Goal: Task Accomplishment & Management: Use online tool/utility

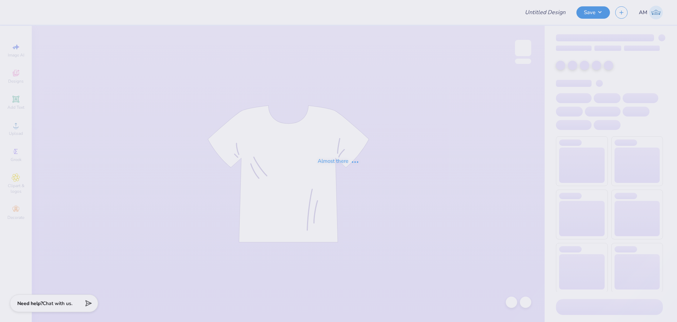
type input "Wisco DG Bid Day"
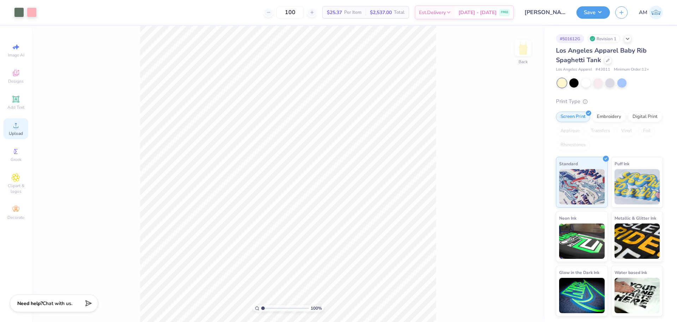
click at [18, 131] on span "Upload" at bounding box center [16, 134] width 14 height 6
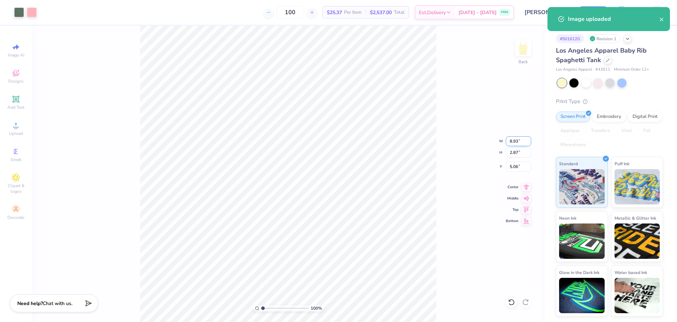
click at [514, 143] on input "8.93" at bounding box center [518, 141] width 25 height 10
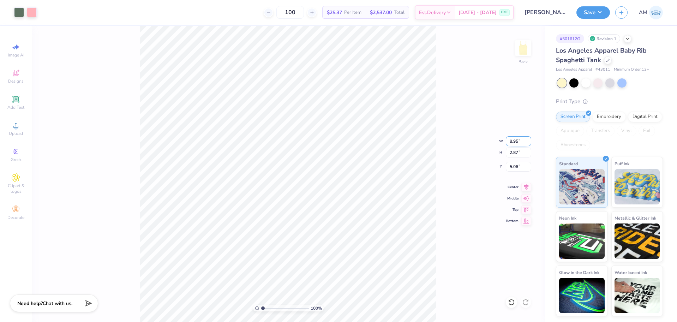
type input "8.95"
type input "2.88"
type input "1"
drag, startPoint x: 262, startPoint y: 307, endPoint x: 258, endPoint y: 309, distance: 4.6
click at [261, 309] on input "range" at bounding box center [285, 308] width 48 height 6
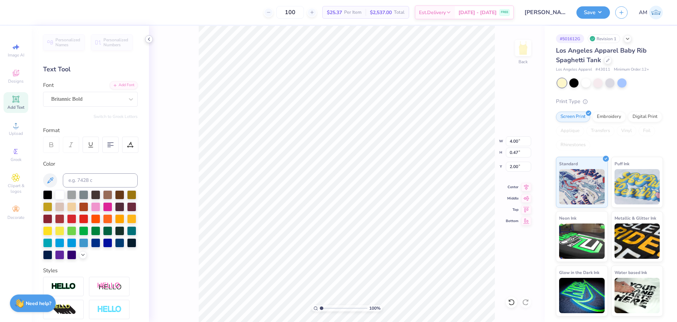
click at [148, 40] on icon at bounding box center [149, 39] width 6 height 6
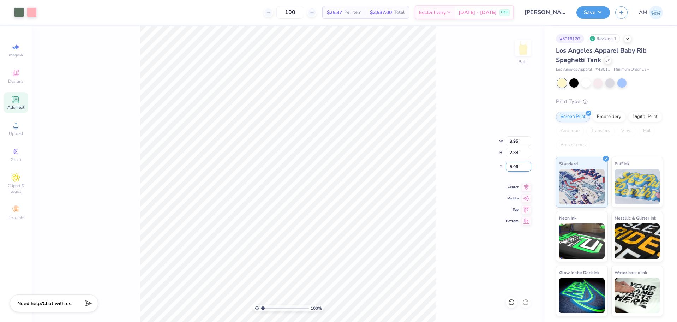
click at [514, 168] on input "5.06" at bounding box center [518, 167] width 25 height 10
type input "0.50"
click at [525, 184] on icon at bounding box center [526, 186] width 10 height 8
type input "1.48"
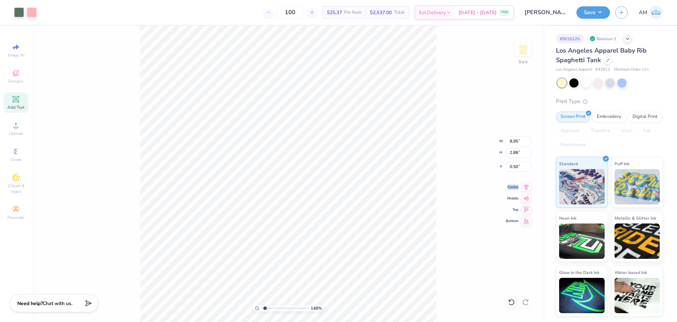
click at [265, 307] on input "range" at bounding box center [285, 308] width 48 height 6
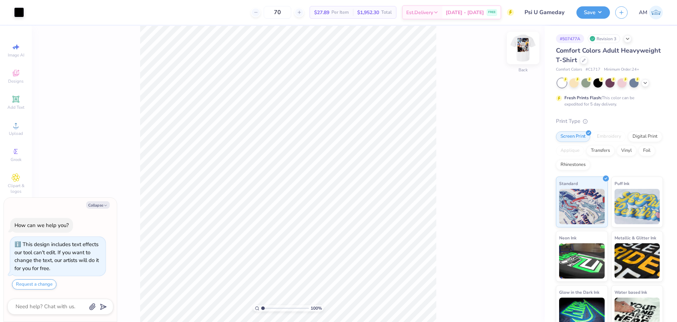
click at [525, 49] on img at bounding box center [523, 48] width 28 height 28
type textarea "x"
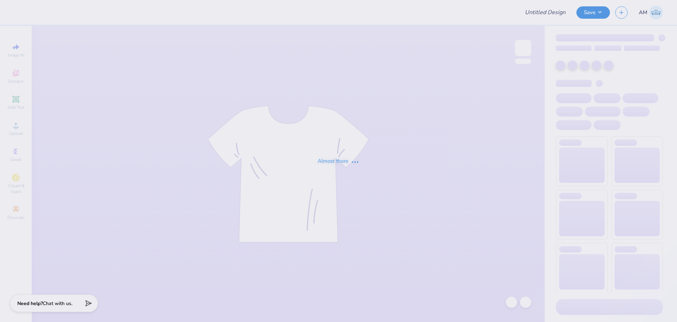
type input "Psi U Gameday"
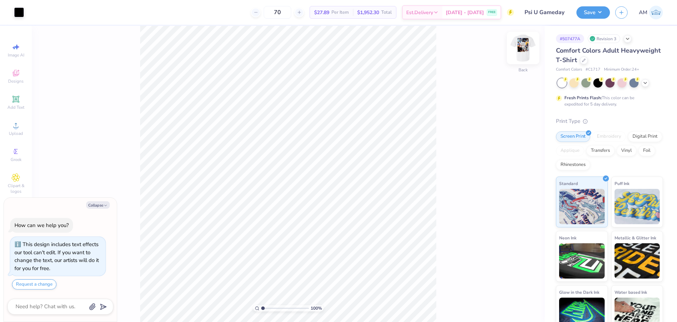
click at [527, 51] on img at bounding box center [523, 48] width 28 height 28
type textarea "x"
type input "1.48"
click at [265, 309] on input "range" at bounding box center [285, 308] width 48 height 6
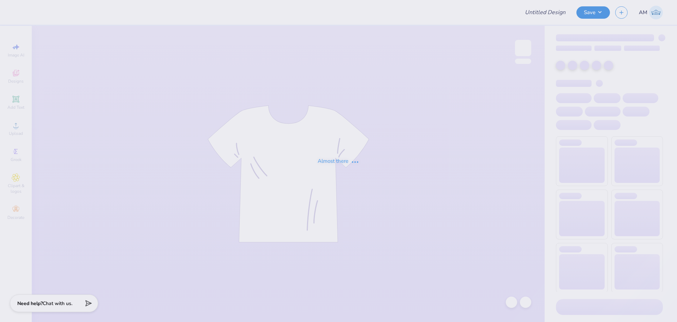
type input "Psi U Gameday"
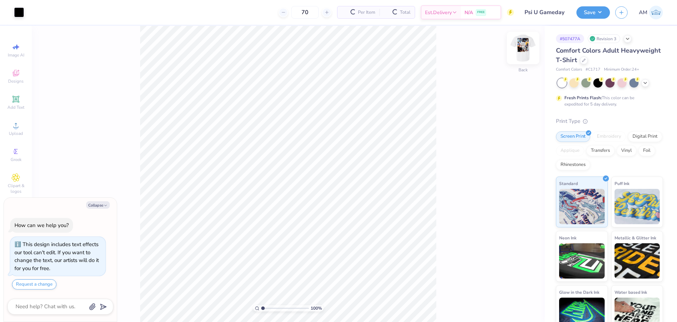
click at [521, 44] on img at bounding box center [523, 48] width 28 height 28
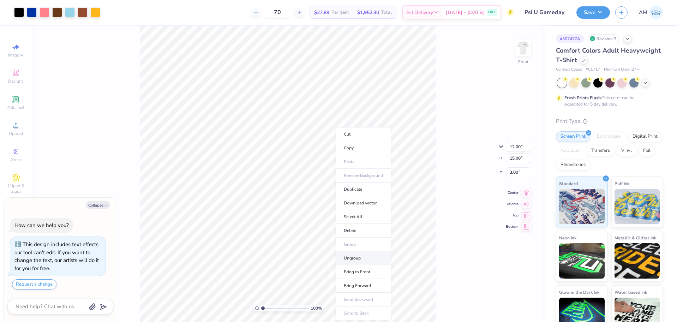
click at [368, 259] on li "Ungroup" at bounding box center [363, 258] width 55 height 14
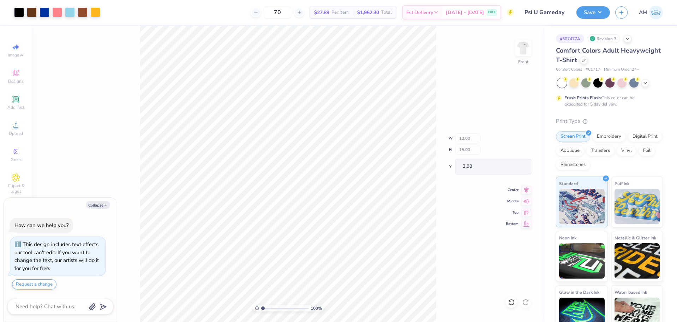
type textarea "x"
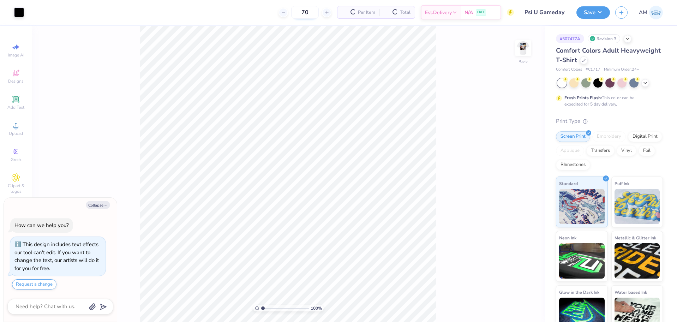
click at [97, 206] on button "Collapse" at bounding box center [98, 204] width 24 height 7
type textarea "x"
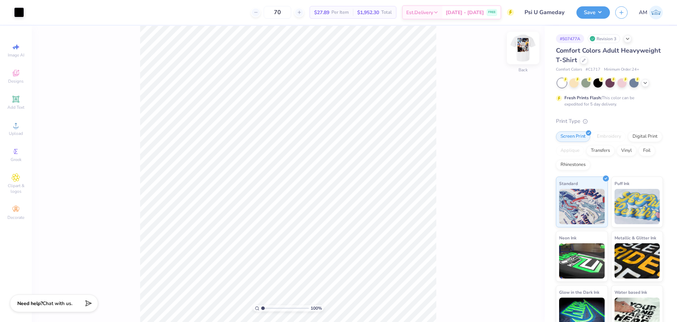
click at [529, 45] on img at bounding box center [523, 48] width 28 height 28
click at [13, 133] on span "Upload" at bounding box center [16, 134] width 14 height 6
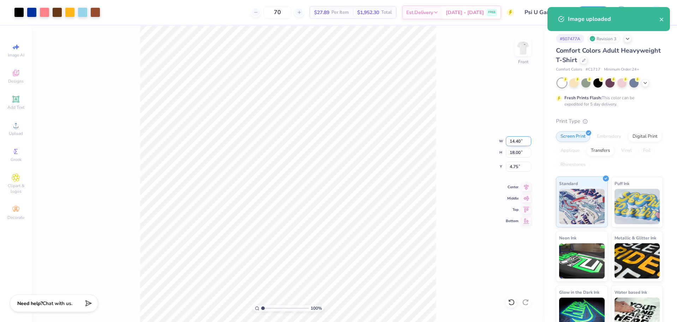
click at [516, 140] on input "14.40" at bounding box center [518, 141] width 25 height 10
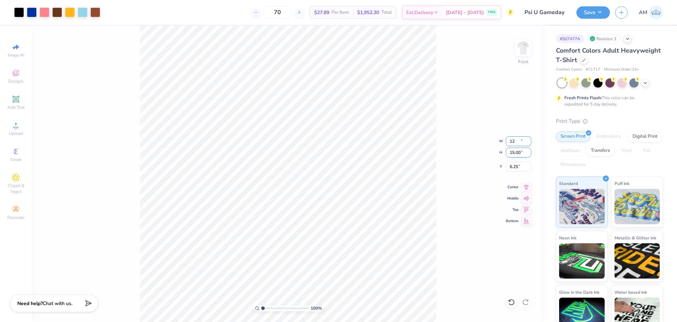
type input "12.00"
type input "15.00"
drag, startPoint x: 508, startPoint y: 154, endPoint x: 514, endPoint y: 168, distance: 15.5
click at [514, 168] on input "6.25" at bounding box center [518, 167] width 25 height 10
type input "3.00"
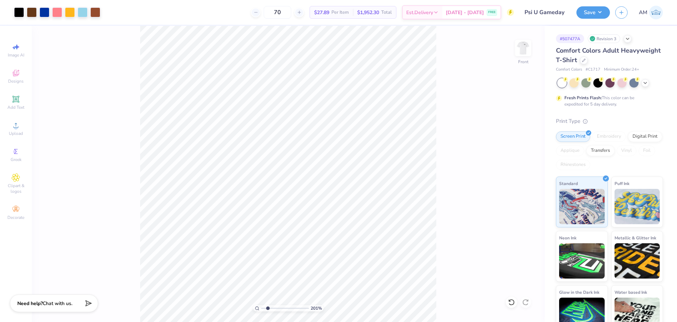
type input "2.01"
click at [267, 308] on input "range" at bounding box center [285, 308] width 48 height 6
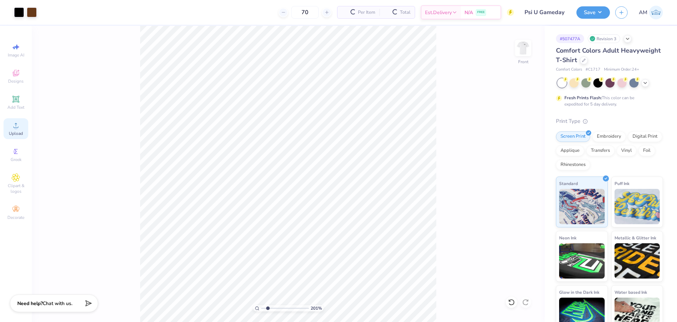
click at [12, 131] on span "Upload" at bounding box center [16, 134] width 14 height 6
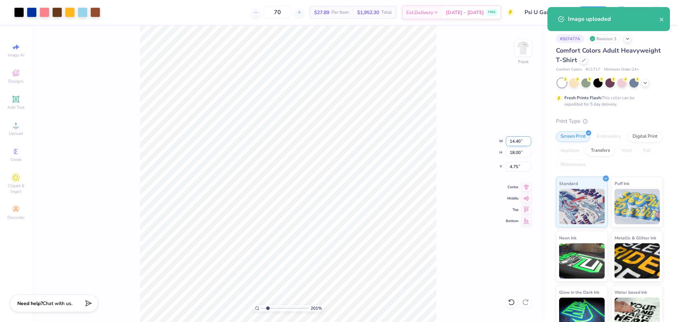
click at [510, 142] on input "14.40" at bounding box center [518, 141] width 25 height 10
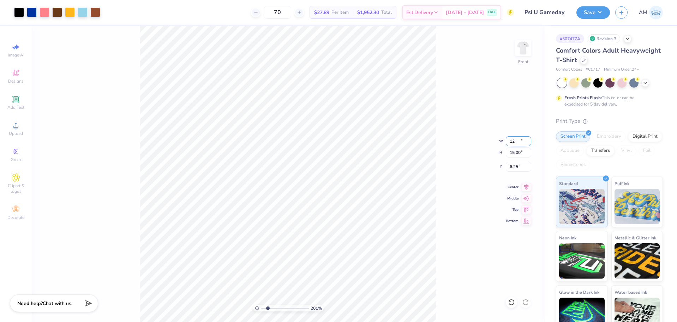
type input "12.00"
type input "15.00"
click at [517, 165] on input "6.25" at bounding box center [518, 167] width 25 height 10
type input "3.00"
click at [526, 187] on icon at bounding box center [526, 186] width 10 height 8
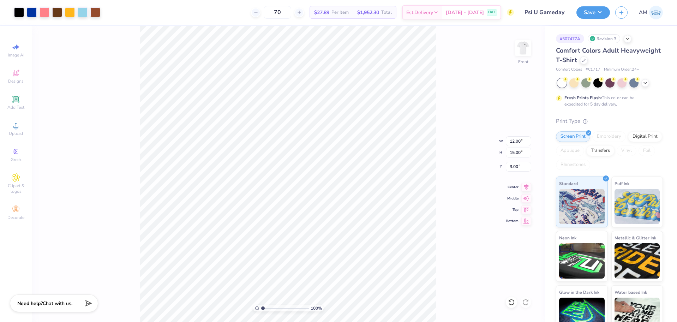
drag, startPoint x: 268, startPoint y: 308, endPoint x: 231, endPoint y: 313, distance: 37.3
type input "1"
click at [261, 311] on input "range" at bounding box center [285, 308] width 48 height 6
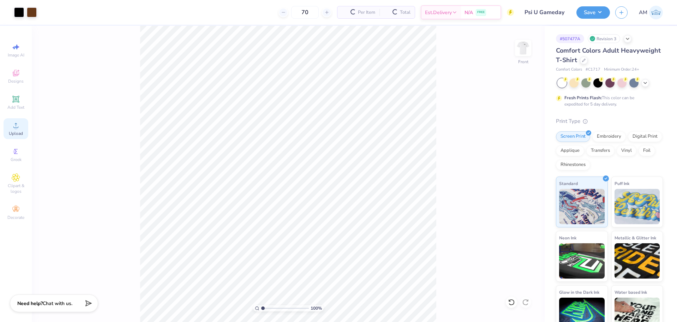
click at [20, 131] on span "Upload" at bounding box center [16, 134] width 14 height 6
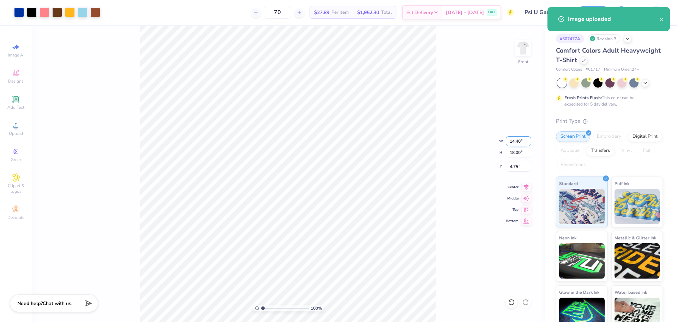
click at [519, 142] on input "14.40" at bounding box center [518, 141] width 25 height 10
click at [512, 168] on input "4.75" at bounding box center [518, 167] width 25 height 10
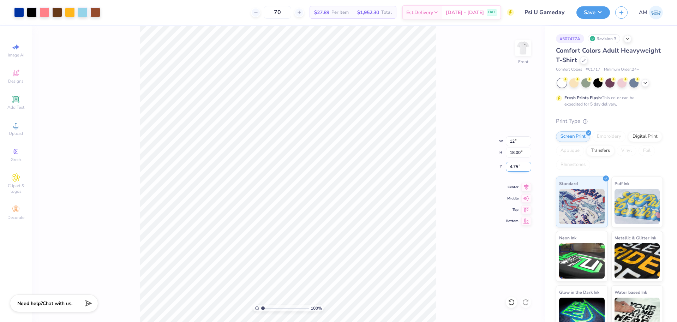
click at [514, 168] on input "4.75" at bounding box center [518, 167] width 25 height 10
type input "12.00"
type input "15.00"
click at [529, 186] on icon at bounding box center [526, 186] width 10 height 8
type input "3.00"
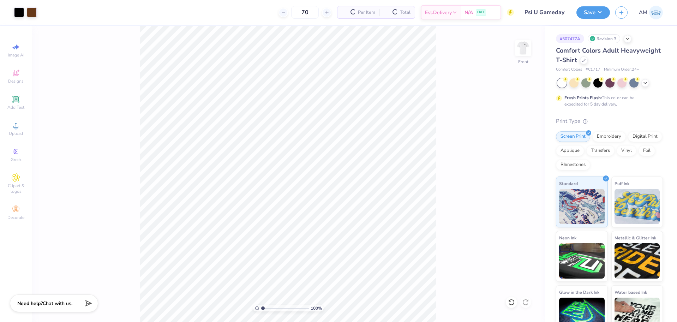
click at [16, 128] on icon at bounding box center [15, 125] width 5 height 5
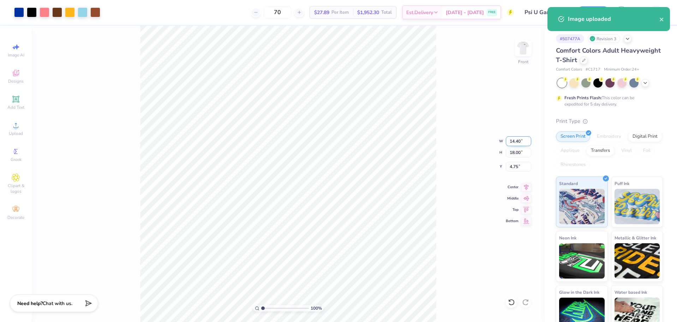
click at [512, 141] on input "14.40" at bounding box center [518, 141] width 25 height 10
click at [515, 165] on input "4.75" at bounding box center [518, 167] width 25 height 10
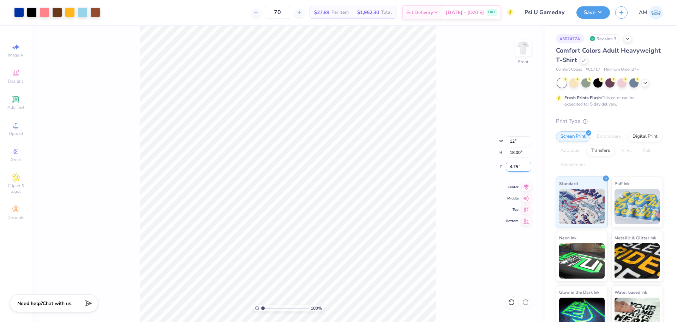
click at [513, 169] on input "4.75" at bounding box center [518, 167] width 25 height 10
click at [513, 166] on input "4.75" at bounding box center [518, 167] width 25 height 10
type input "12.00"
type input "15.00"
type input "3.00"
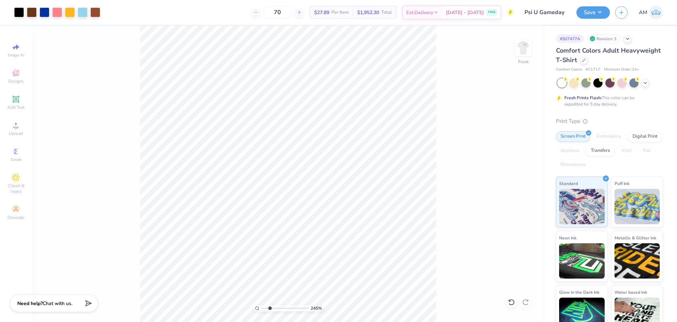
drag, startPoint x: 263, startPoint y: 308, endPoint x: 270, endPoint y: 308, distance: 6.7
click at [270, 308] on input "range" at bounding box center [285, 308] width 48 height 6
drag, startPoint x: 269, startPoint y: 309, endPoint x: 253, endPoint y: 311, distance: 16.3
click at [261, 311] on input "range" at bounding box center [285, 308] width 48 height 6
type input "1.26"
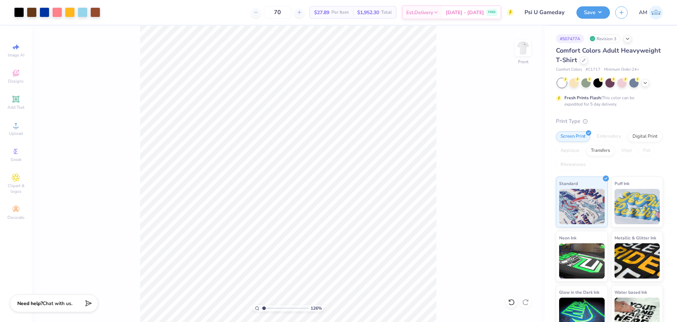
click at [264, 308] on input "range" at bounding box center [285, 308] width 48 height 6
click at [377, 243] on li "Group" at bounding box center [382, 244] width 55 height 14
click at [597, 11] on button "Save" at bounding box center [593, 11] width 34 height 12
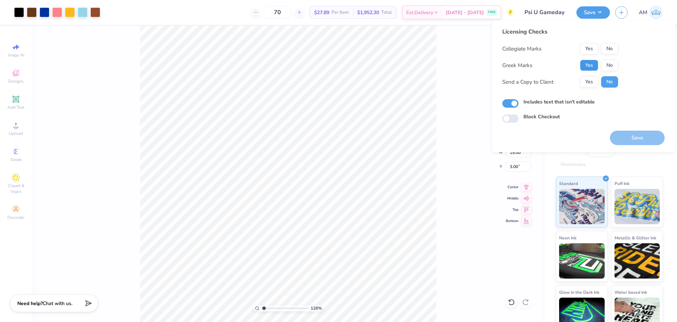
click at [587, 66] on button "Yes" at bounding box center [589, 65] width 18 height 11
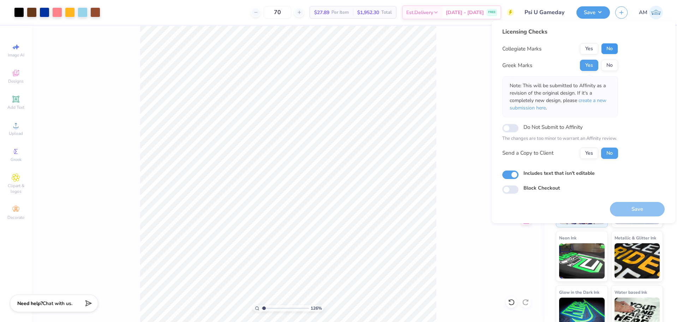
click at [608, 50] on button "No" at bounding box center [609, 48] width 17 height 11
click at [589, 154] on button "Yes" at bounding box center [589, 152] width 18 height 11
click at [514, 174] on input "Includes text that isn't editable" at bounding box center [510, 174] width 16 height 8
checkbox input "false"
click at [590, 16] on button "Save" at bounding box center [593, 11] width 34 height 12
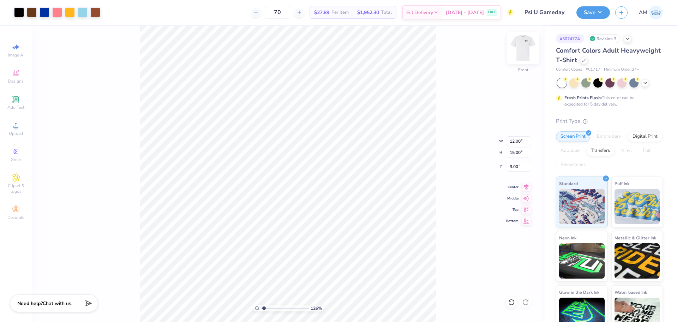
click at [526, 46] on img at bounding box center [523, 48] width 28 height 28
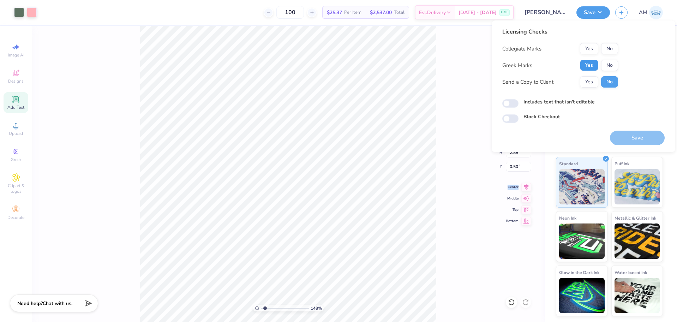
click at [589, 66] on button "Yes" at bounding box center [589, 65] width 18 height 11
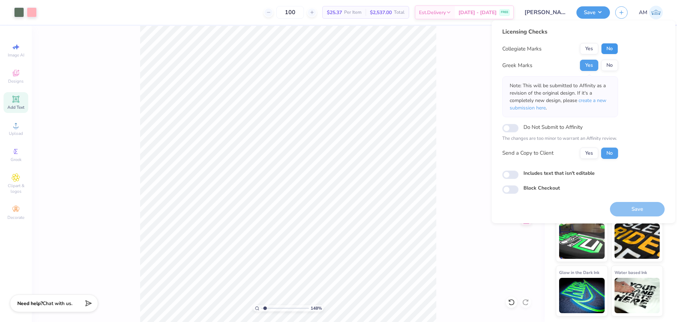
click at [611, 48] on button "No" at bounding box center [609, 48] width 17 height 11
click at [592, 152] on button "Yes" at bounding box center [589, 152] width 18 height 11
click at [512, 175] on input "Includes text that isn't editable" at bounding box center [510, 174] width 16 height 8
checkbox input "true"
click at [641, 208] on button "Save" at bounding box center [637, 209] width 55 height 14
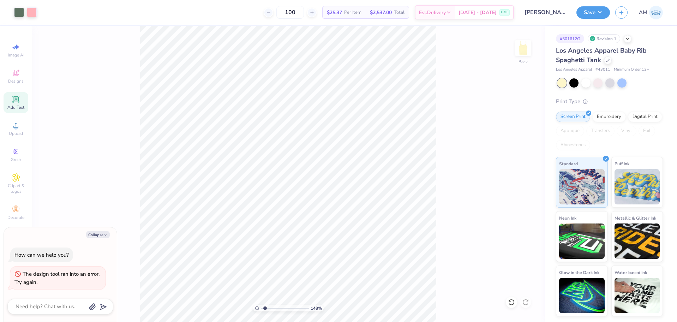
click at [109, 138] on div "148 % Back" at bounding box center [288, 174] width 513 height 296
type textarea "x"
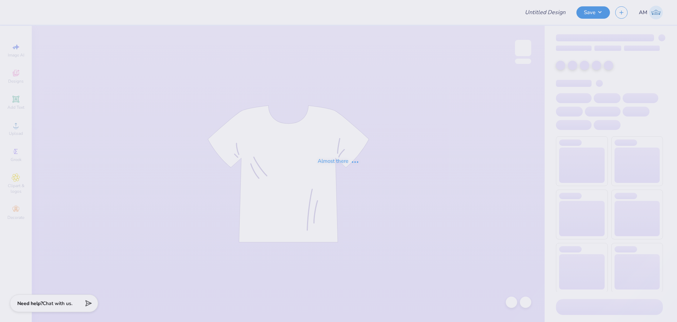
type input "[PERSON_NAME] Bid Day"
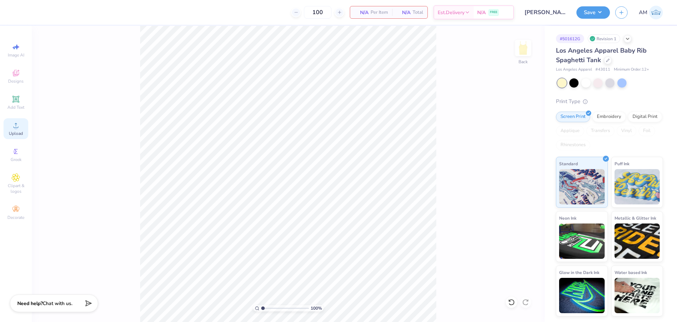
click at [16, 129] on circle at bounding box center [16, 128] width 4 height 4
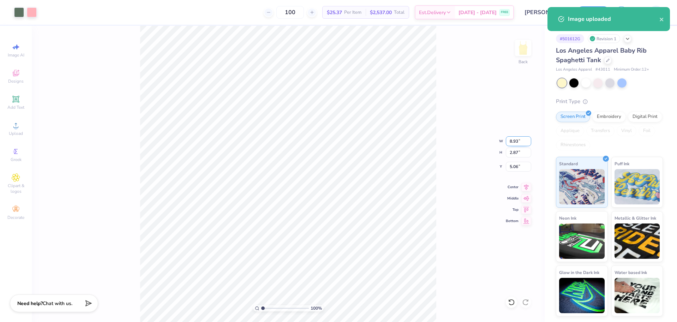
click at [511, 139] on input "8.93" at bounding box center [518, 141] width 25 height 10
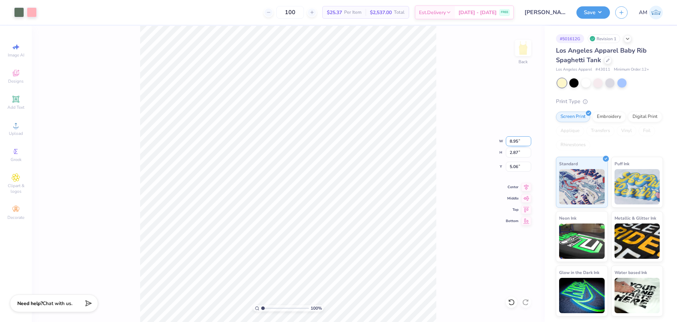
type input "8.95"
type input "2.88"
click at [508, 167] on input "5.06" at bounding box center [518, 167] width 25 height 10
type input "0.50"
click at [521, 185] on icon at bounding box center [526, 186] width 10 height 8
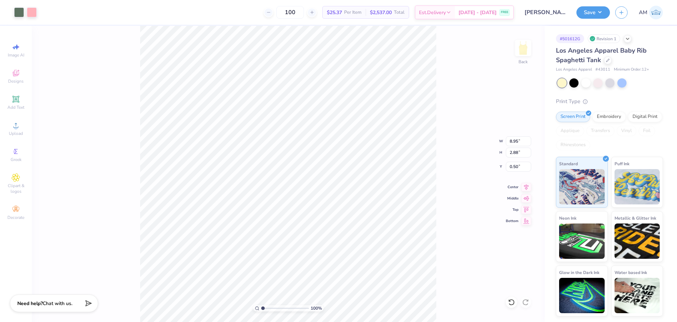
click at [588, 1] on div "Save AM" at bounding box center [626, 12] width 101 height 25
click at [588, 5] on div "Save AM" at bounding box center [626, 12] width 101 height 25
click at [588, 8] on button "Save" at bounding box center [593, 11] width 34 height 12
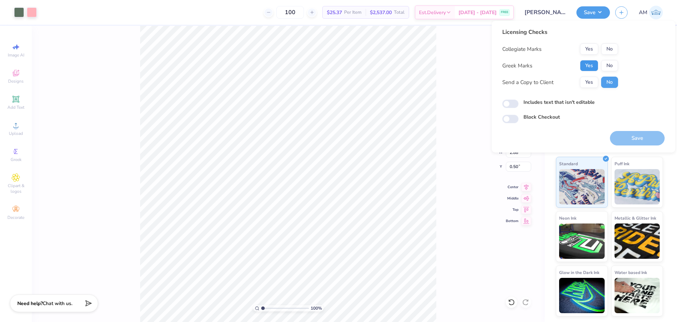
click at [590, 69] on button "Yes" at bounding box center [589, 65] width 18 height 11
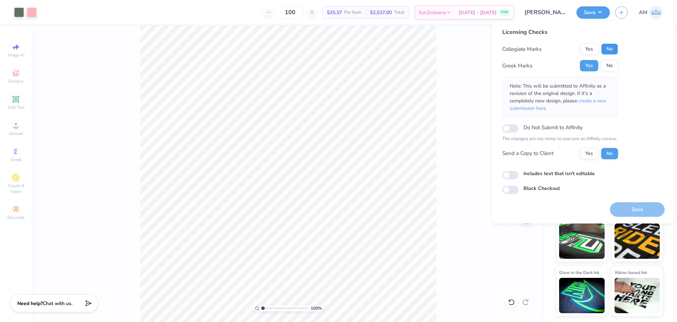
click at [607, 49] on button "No" at bounding box center [609, 48] width 17 height 11
click at [592, 155] on button "Yes" at bounding box center [589, 153] width 18 height 11
click at [514, 176] on input "Includes text that isn't editable" at bounding box center [510, 175] width 16 height 8
checkbox input "true"
click at [631, 212] on button "Save" at bounding box center [637, 209] width 55 height 14
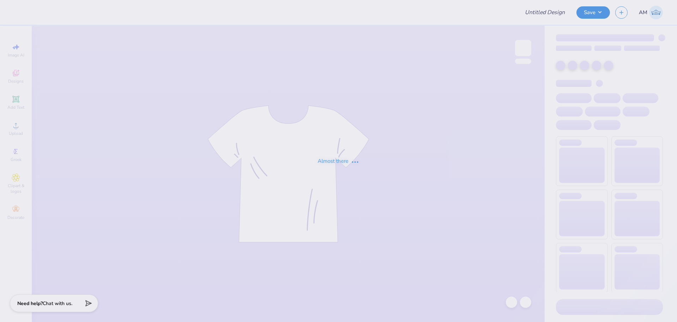
type input "Psi U Gameday"
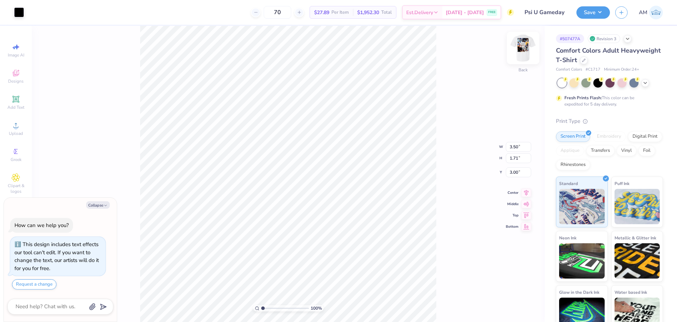
click at [518, 47] on img at bounding box center [523, 48] width 28 height 28
type textarea "x"
type input "4.97"
type input "0.59"
type input "9.35"
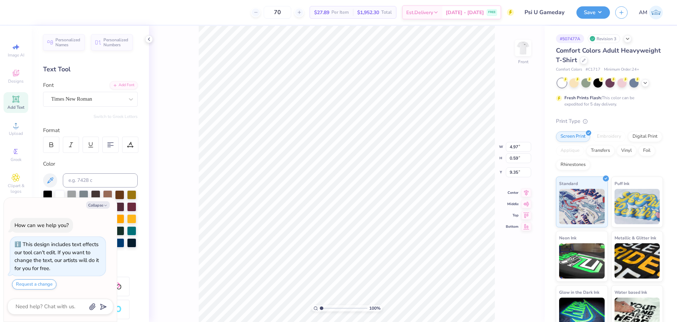
type textarea "x"
type input "1.52"
type input "8.43"
click at [359, 242] on li "Group" at bounding box center [361, 244] width 55 height 14
type textarea "x"
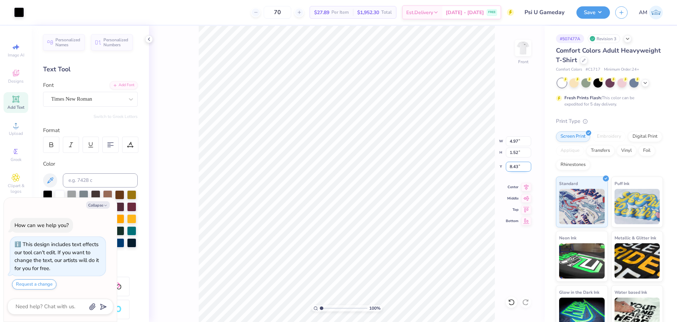
click at [513, 167] on input "8.43" at bounding box center [518, 167] width 25 height 10
type input "8.4"
click at [513, 304] on icon at bounding box center [511, 302] width 6 height 6
click at [508, 302] on icon at bounding box center [511, 301] width 7 height 7
type textarea "x"
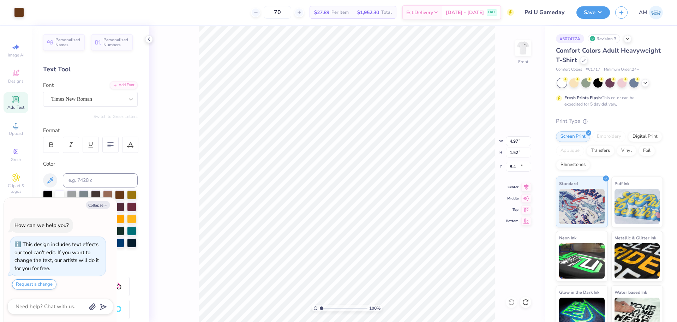
type input "5.15"
type input "2.52"
type input "10.35"
type textarea "x"
type input "3.52"
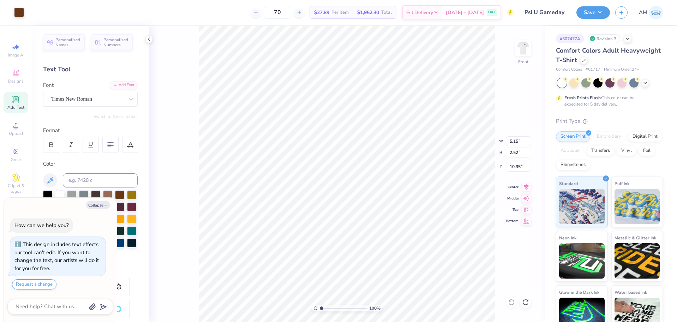
type input "9.35"
click at [370, 243] on li "Group" at bounding box center [382, 243] width 55 height 14
click at [512, 165] on input "9.35" at bounding box center [518, 167] width 25 height 10
type textarea "x"
type input "4.44"
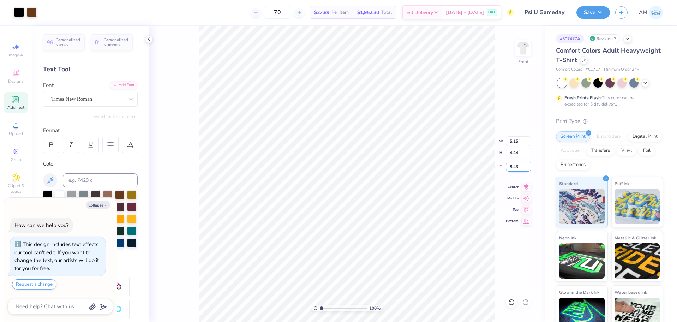
click at [513, 165] on input "8.43" at bounding box center [518, 167] width 25 height 10
type input "8.5"
type textarea "x"
type input "8.50"
click at [525, 185] on icon at bounding box center [526, 186] width 10 height 8
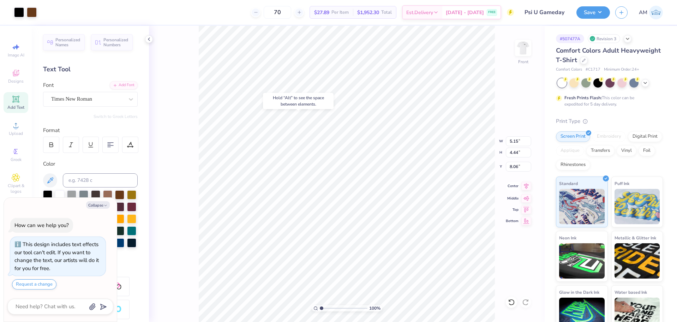
type textarea "x"
click at [513, 167] on input "8.06" at bounding box center [518, 167] width 25 height 10
type input "8.5"
type textarea "x"
type input "8.50"
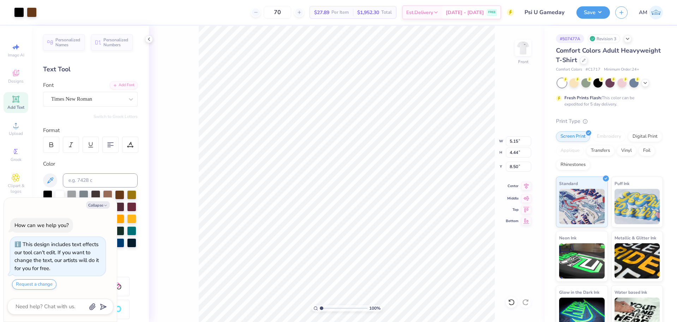
click at [526, 187] on icon at bounding box center [526, 186] width 10 height 8
type textarea "x"
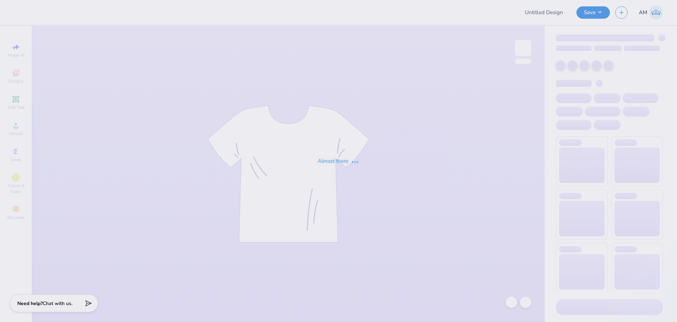
type input "Psi U Gameday"
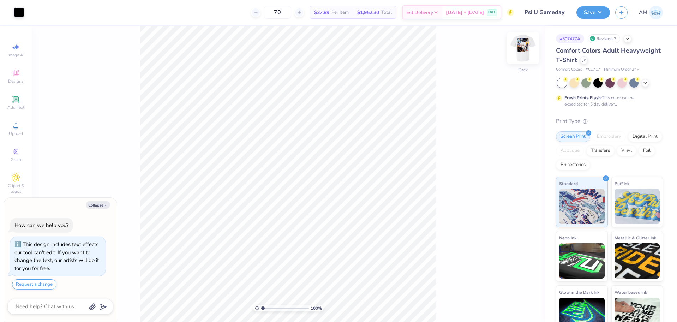
click at [524, 50] on img at bounding box center [523, 48] width 28 height 28
click at [17, 130] on div "Upload" at bounding box center [16, 128] width 25 height 21
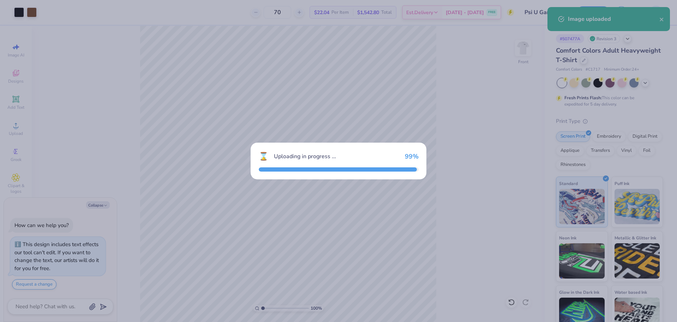
type textarea "x"
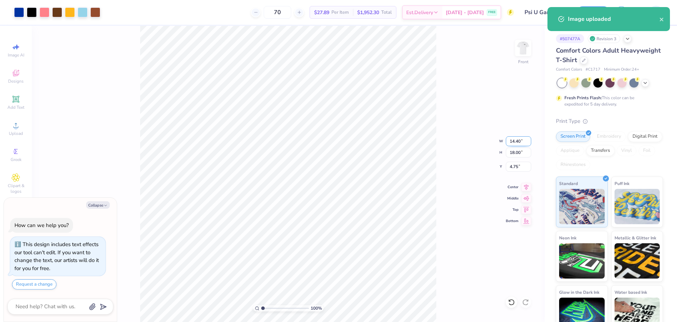
click at [513, 145] on input "14.40" at bounding box center [518, 141] width 25 height 10
type input "12"
type textarea "x"
type input "12.00"
type input "15.00"
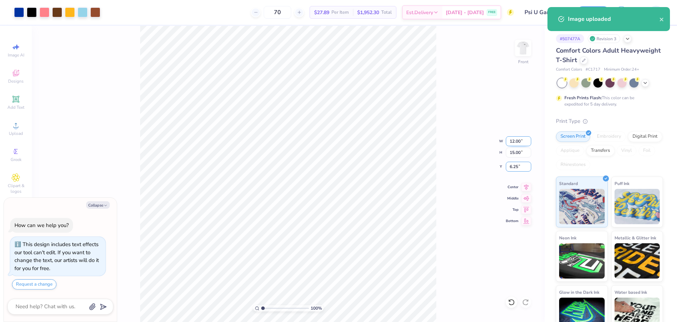
click at [514, 167] on input "6.25" at bounding box center [518, 167] width 25 height 10
type input "3"
type textarea "x"
type input "3.00"
click at [525, 187] on icon at bounding box center [526, 186] width 5 height 6
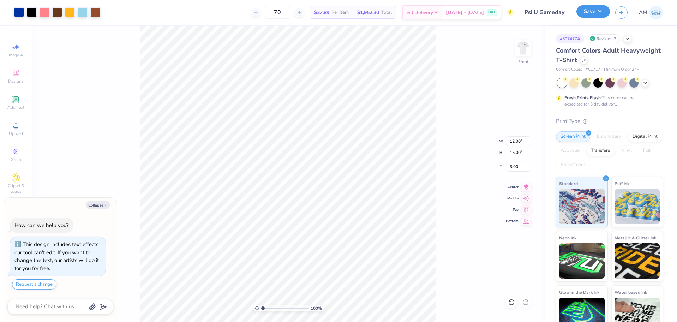
click at [597, 15] on button "Save" at bounding box center [593, 11] width 34 height 12
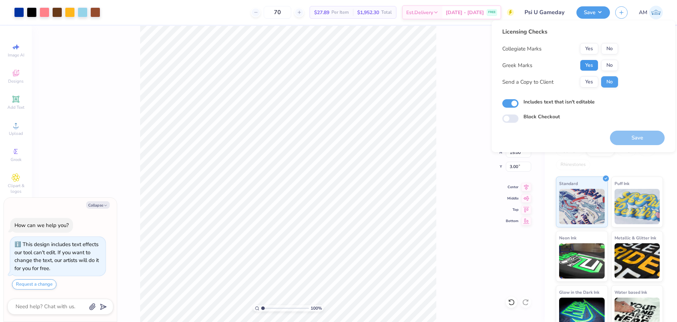
click at [588, 66] on button "Yes" at bounding box center [589, 65] width 18 height 11
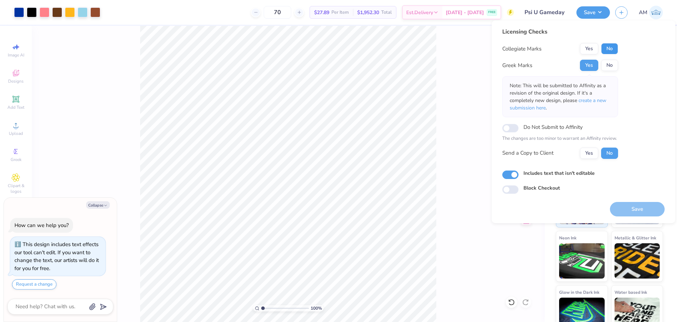
click at [609, 49] on button "No" at bounding box center [609, 48] width 17 height 11
click at [589, 150] on button "Yes" at bounding box center [589, 152] width 18 height 11
click at [649, 207] on button "Save" at bounding box center [637, 209] width 55 height 14
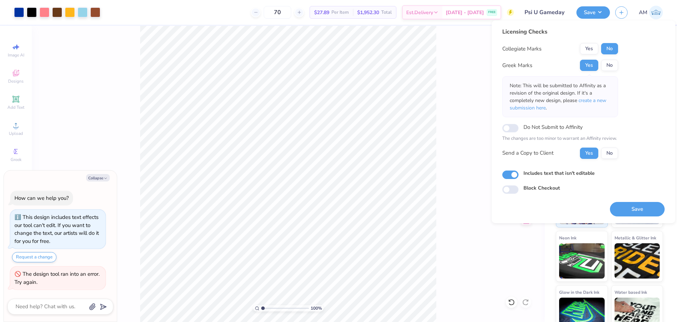
type textarea "x"
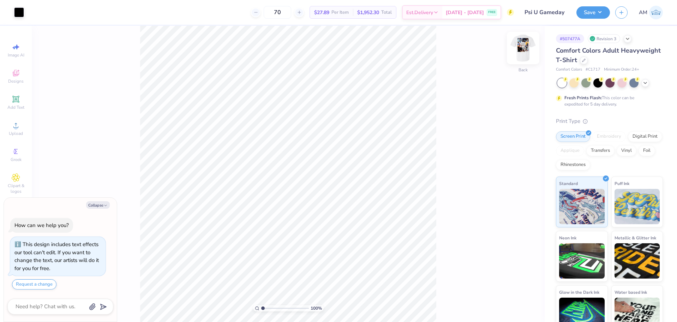
click at [523, 51] on img at bounding box center [523, 48] width 28 height 28
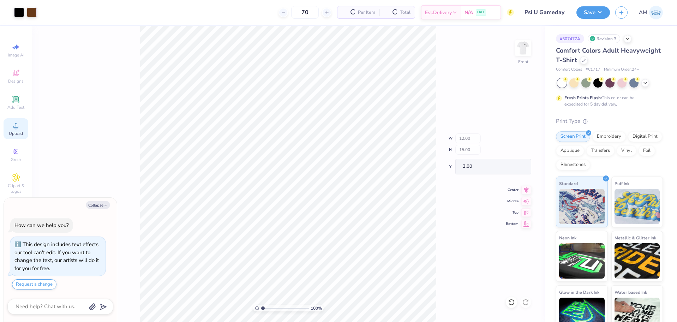
click at [14, 131] on span "Upload" at bounding box center [16, 134] width 14 height 6
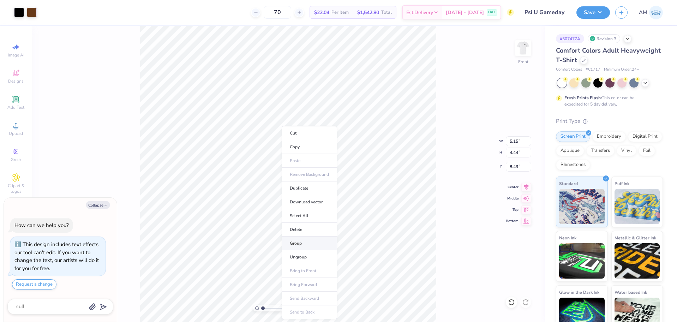
click at [301, 241] on li "Group" at bounding box center [309, 243] width 55 height 14
click at [12, 125] on icon at bounding box center [16, 125] width 8 height 8
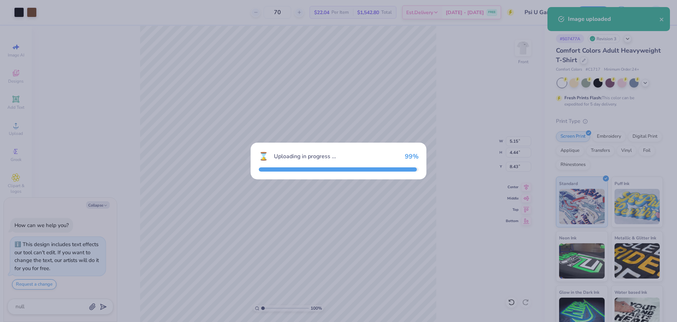
type textarea "x"
type input "14.40"
type input "18.00"
type input "4.75"
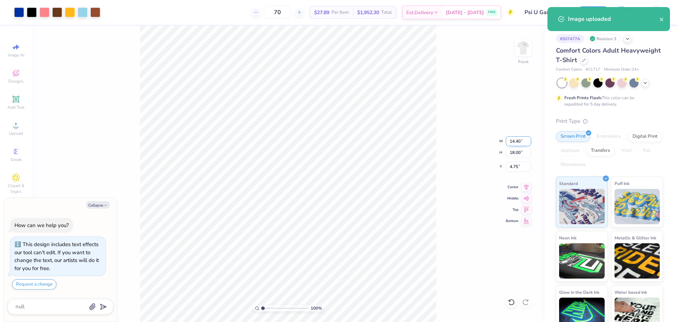
click at [520, 140] on input "14.40" at bounding box center [518, 141] width 25 height 10
type input "12"
click at [516, 168] on input "4.75" at bounding box center [518, 167] width 25 height 10
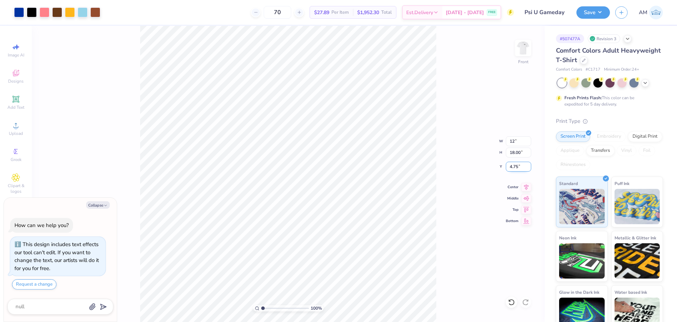
click at [515, 167] on input "4.75" at bounding box center [518, 167] width 25 height 10
type textarea "x"
type input "12.00"
type input "15.00"
type input "3"
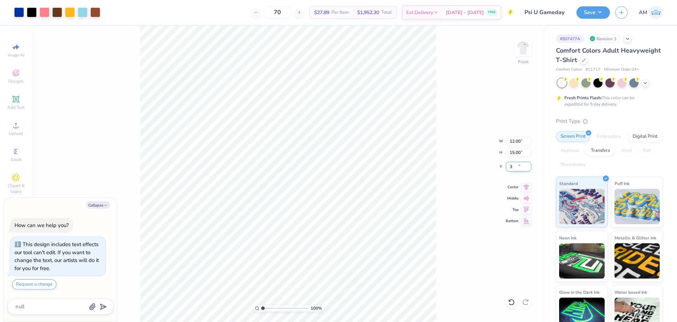
type textarea "x"
type input "3.00"
click at [593, 12] on button "Save" at bounding box center [593, 11] width 34 height 12
type textarea "x"
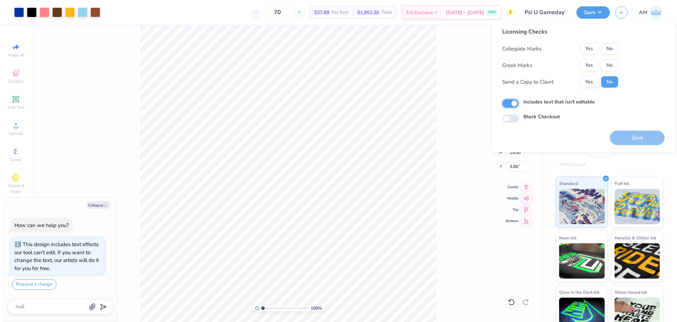
click at [515, 104] on input "Includes text that isn't editable" at bounding box center [510, 103] width 16 height 8
checkbox input "false"
click at [588, 80] on button "Yes" at bounding box center [589, 81] width 18 height 11
click at [581, 61] on button "Yes" at bounding box center [589, 65] width 18 height 11
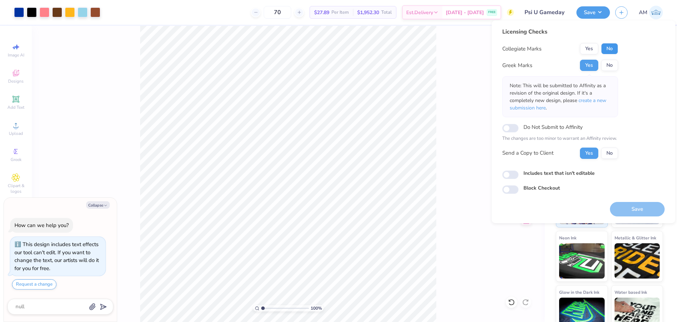
click at [608, 47] on button "No" at bounding box center [609, 48] width 17 height 11
click at [632, 210] on button "Save" at bounding box center [637, 209] width 55 height 14
type textarea "x"
